Goal: Task Accomplishment & Management: Manage account settings

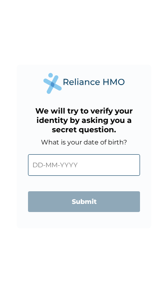
click at [108, 156] on input "text" at bounding box center [84, 165] width 113 height 22
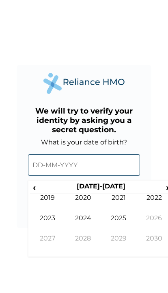
click at [103, 188] on th "2020-2029" at bounding box center [101, 187] width 125 height 11
click at [37, 188] on span "‹" at bounding box center [34, 187] width 9 height 10
click at [38, 187] on span "‹" at bounding box center [34, 187] width 9 height 10
click at [119, 239] on td "1999" at bounding box center [119, 244] width 36 height 20
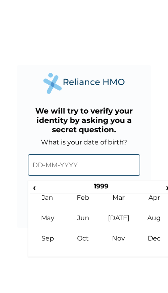
click at [53, 201] on td "Jan" at bounding box center [48, 204] width 36 height 20
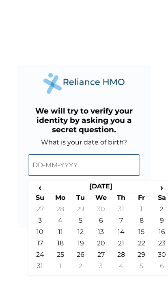
click at [61, 253] on td "25" at bounding box center [60, 256] width 20 height 11
type input "25-01-1999"
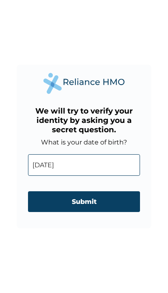
click at [108, 203] on input "Submit" at bounding box center [84, 201] width 113 height 21
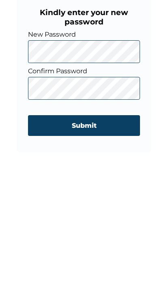
click at [105, 202] on input "Submit" at bounding box center [84, 212] width 113 height 21
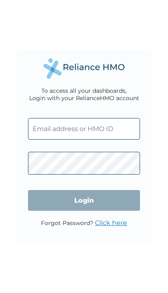
click at [89, 118] on input "text" at bounding box center [84, 129] width 113 height 22
type input "toluwanimi.ojo@hugotech.co"
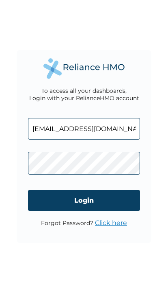
click at [97, 199] on input "Login" at bounding box center [84, 200] width 113 height 21
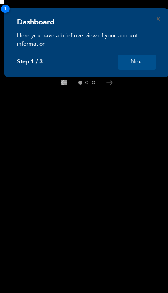
click at [139, 63] on button "Next" at bounding box center [137, 62] width 39 height 15
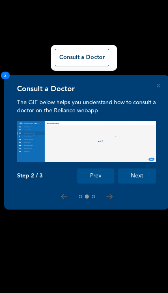
click at [138, 175] on button "Next" at bounding box center [137, 175] width 39 height 15
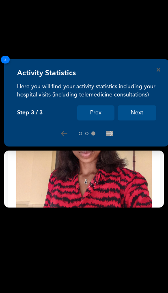
scroll to position [263, 0]
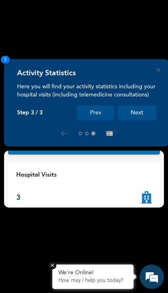
click at [143, 108] on button "Next" at bounding box center [137, 112] width 39 height 15
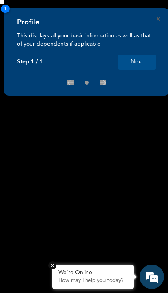
click at [140, 61] on button "Next" at bounding box center [137, 62] width 39 height 15
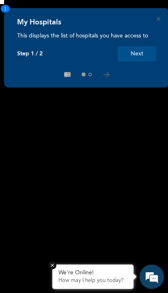
click at [144, 55] on button "Next" at bounding box center [137, 53] width 39 height 15
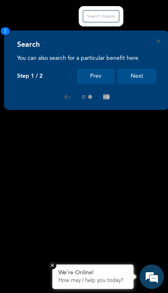
click at [159, 40] on icon "Close" at bounding box center [159, 41] width 4 height 4
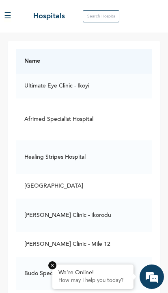
click at [11, 13] on button "☰" at bounding box center [7, 16] width 7 height 12
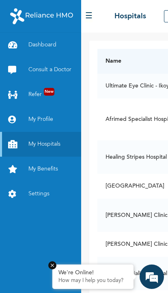
click at [40, 90] on link "Refer New" at bounding box center [40, 94] width 81 height 25
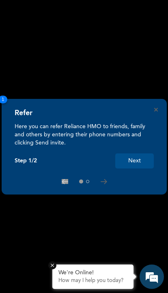
click at [156, 110] on icon "Close" at bounding box center [157, 110] width 4 height 4
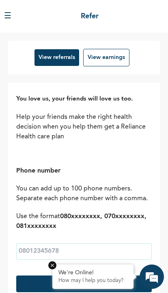
click at [11, 13] on button "☰" at bounding box center [7, 16] width 7 height 12
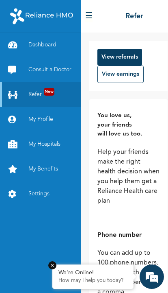
click at [37, 44] on link "Dashboard" at bounding box center [40, 45] width 81 height 25
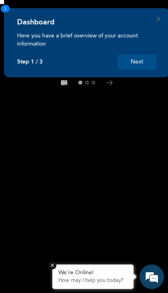
click at [7, 5] on span "1" at bounding box center [5, 9] width 9 height 8
